Goal: Use online tool/utility: Utilize a website feature to perform a specific function

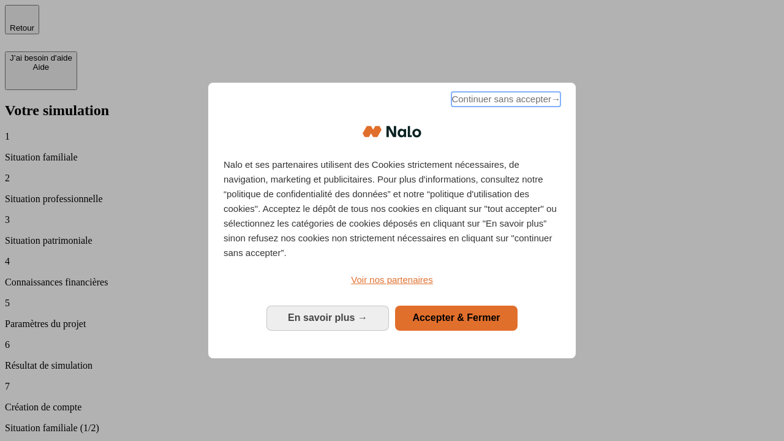
click at [504, 101] on span "Continuer sans accepter →" at bounding box center [505, 99] width 109 height 15
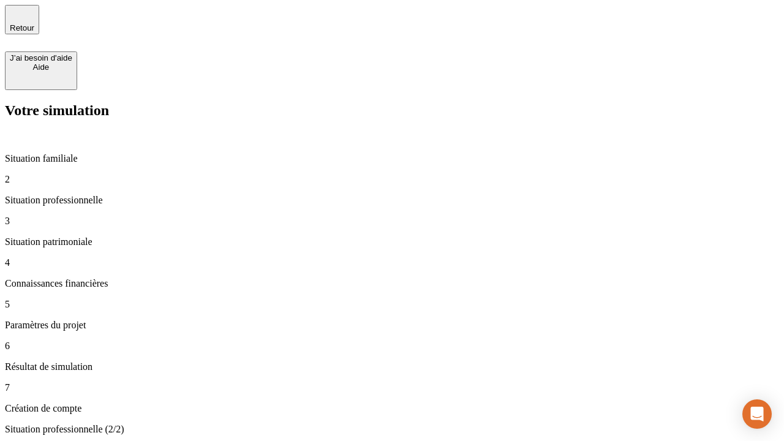
type input "30 000"
type input "40 000"
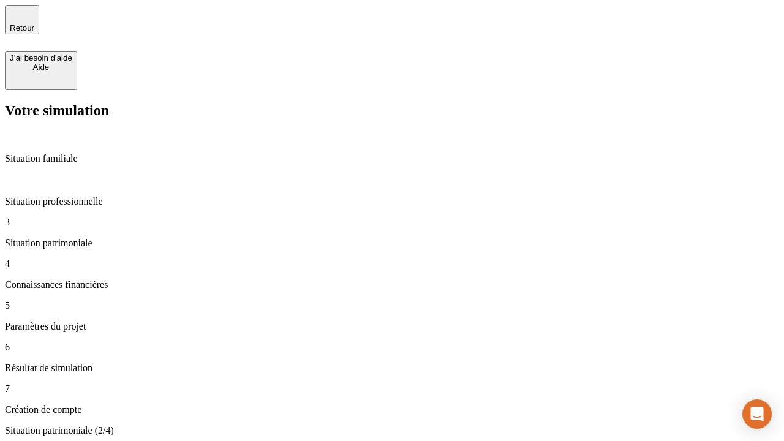
type input "1 100"
type input "20"
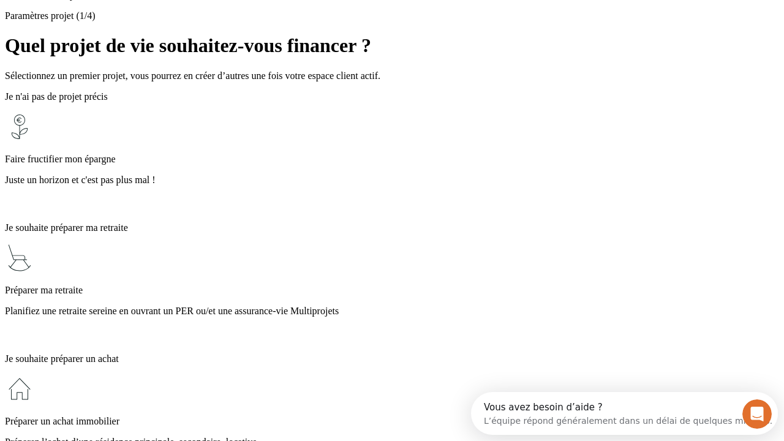
scroll to position [11, 0]
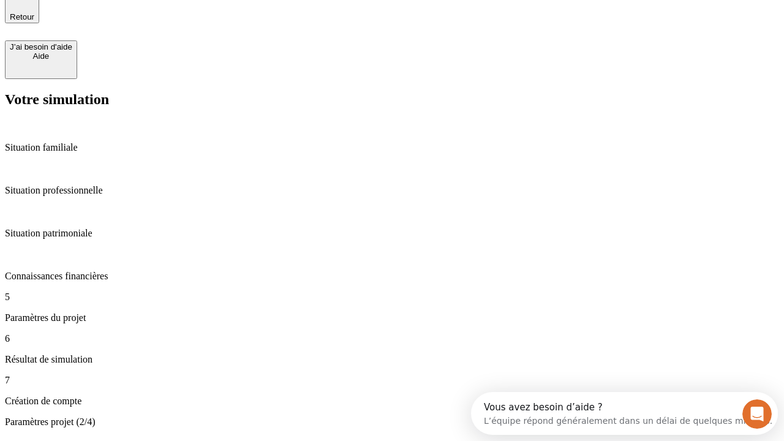
type input "40"
type input "50 000"
type input "640"
